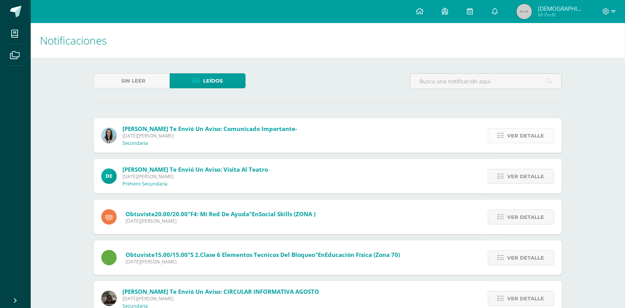
click at [536, 141] on span "Ver detalle" at bounding box center [526, 136] width 37 height 14
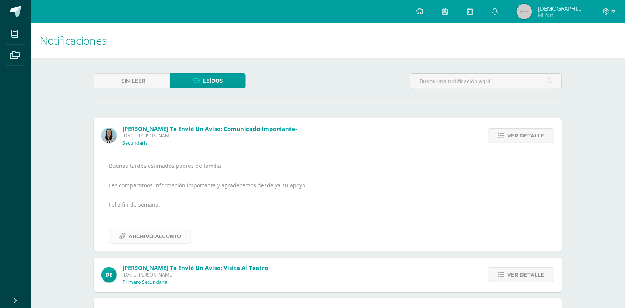
click at [161, 238] on span "Archivo Adjunto" at bounding box center [155, 236] width 53 height 14
click at [577, 5] on span "[DEMOGRAPHIC_DATA][PERSON_NAME]" at bounding box center [561, 9] width 46 height 8
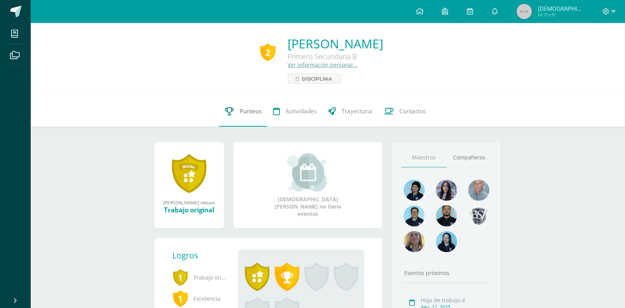
click at [240, 116] on link "Punteos" at bounding box center [243, 111] width 48 height 31
